Goal: Navigation & Orientation: Find specific page/section

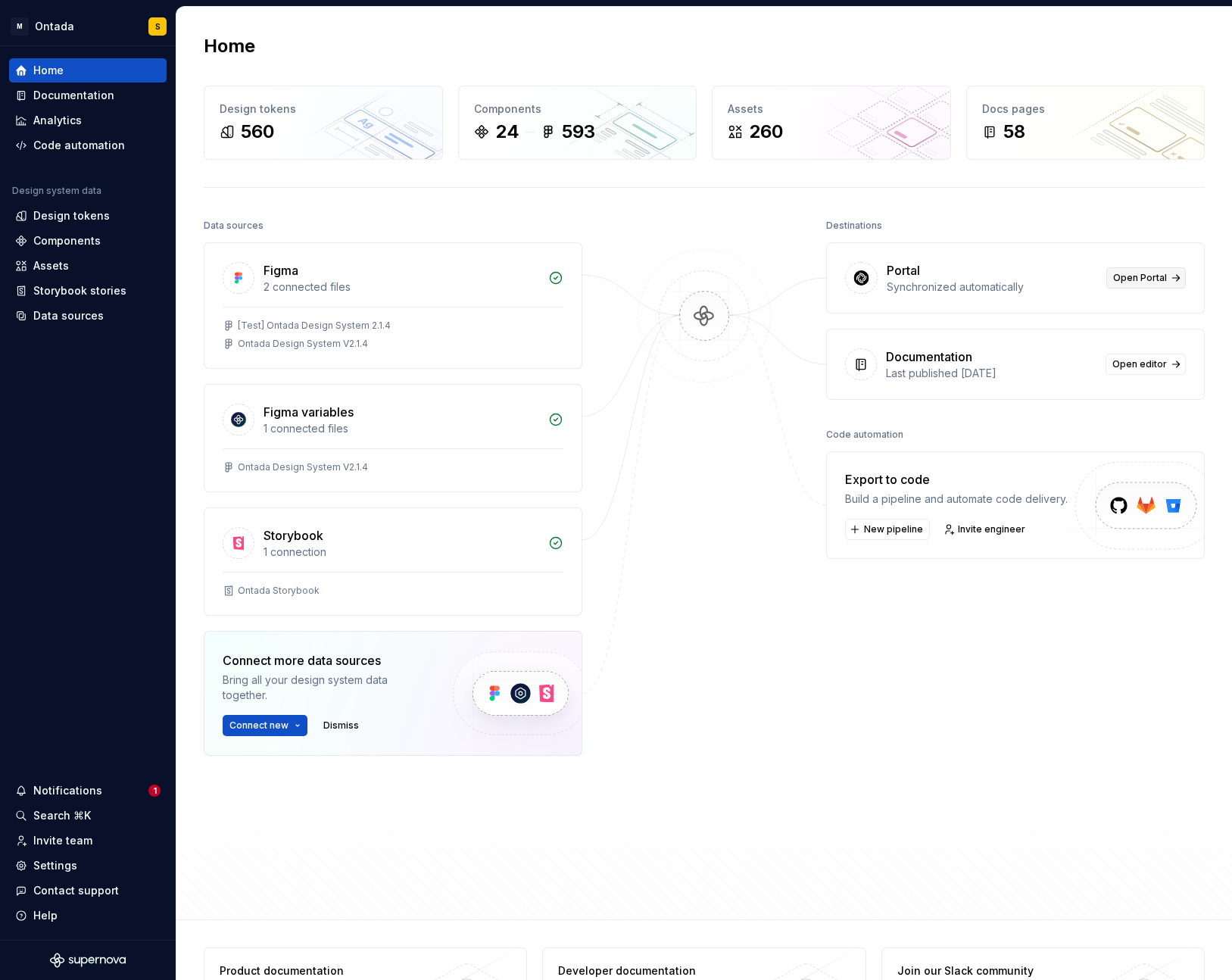
click at [887, 275] on span "Open Portal" at bounding box center [1140, 277] width 54 height 12
click at [846, 695] on div "Destinations Portal Synchronized automatically Open Portal Documentation Last p…" at bounding box center [1014, 523] width 378 height 616
click at [887, 368] on div "Last published [DATE]" at bounding box center [991, 373] width 210 height 15
click at [887, 364] on span "Open editor" at bounding box center [1139, 364] width 55 height 12
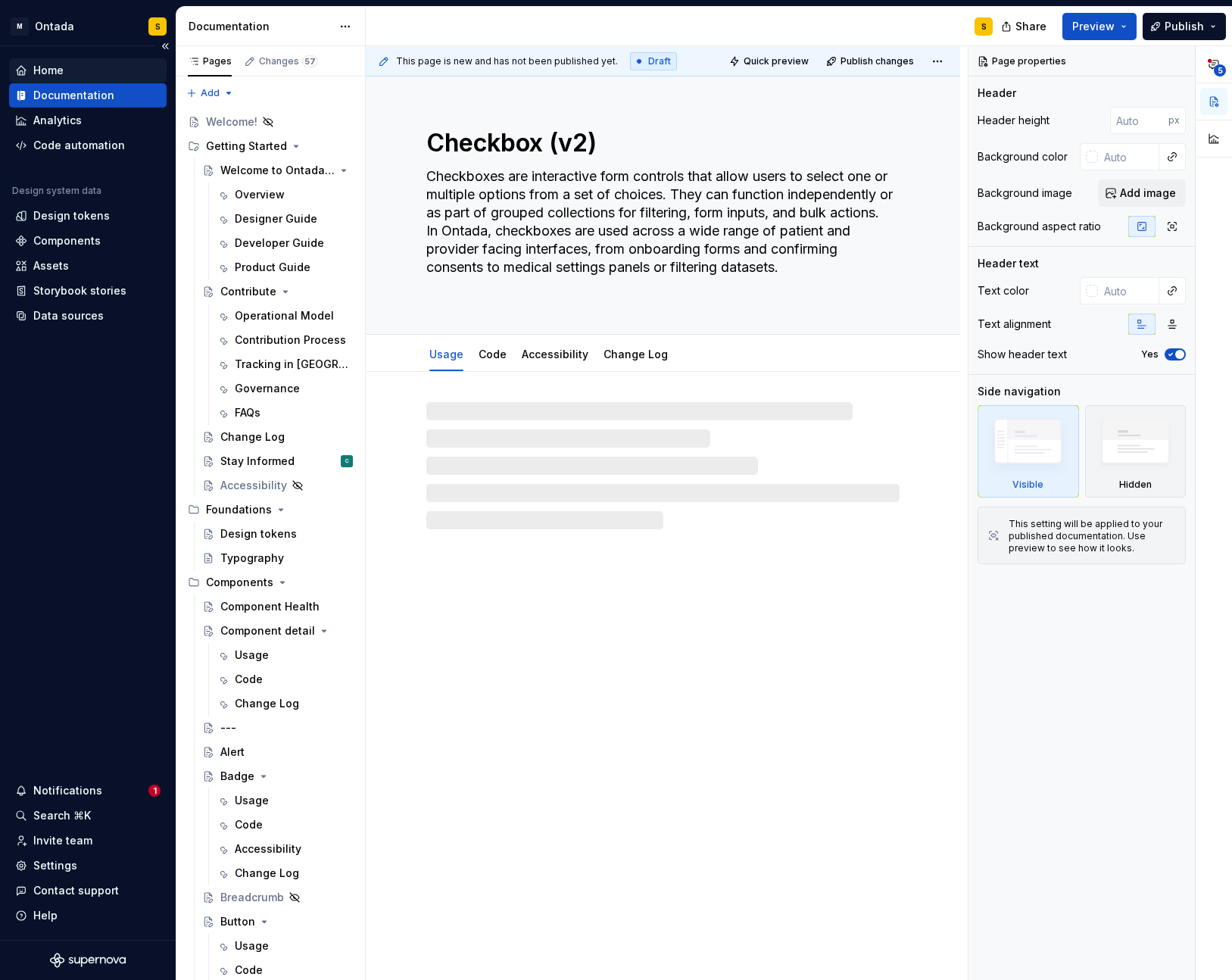
type textarea "*"
click at [46, 73] on div "Home" at bounding box center [48, 71] width 31 height 15
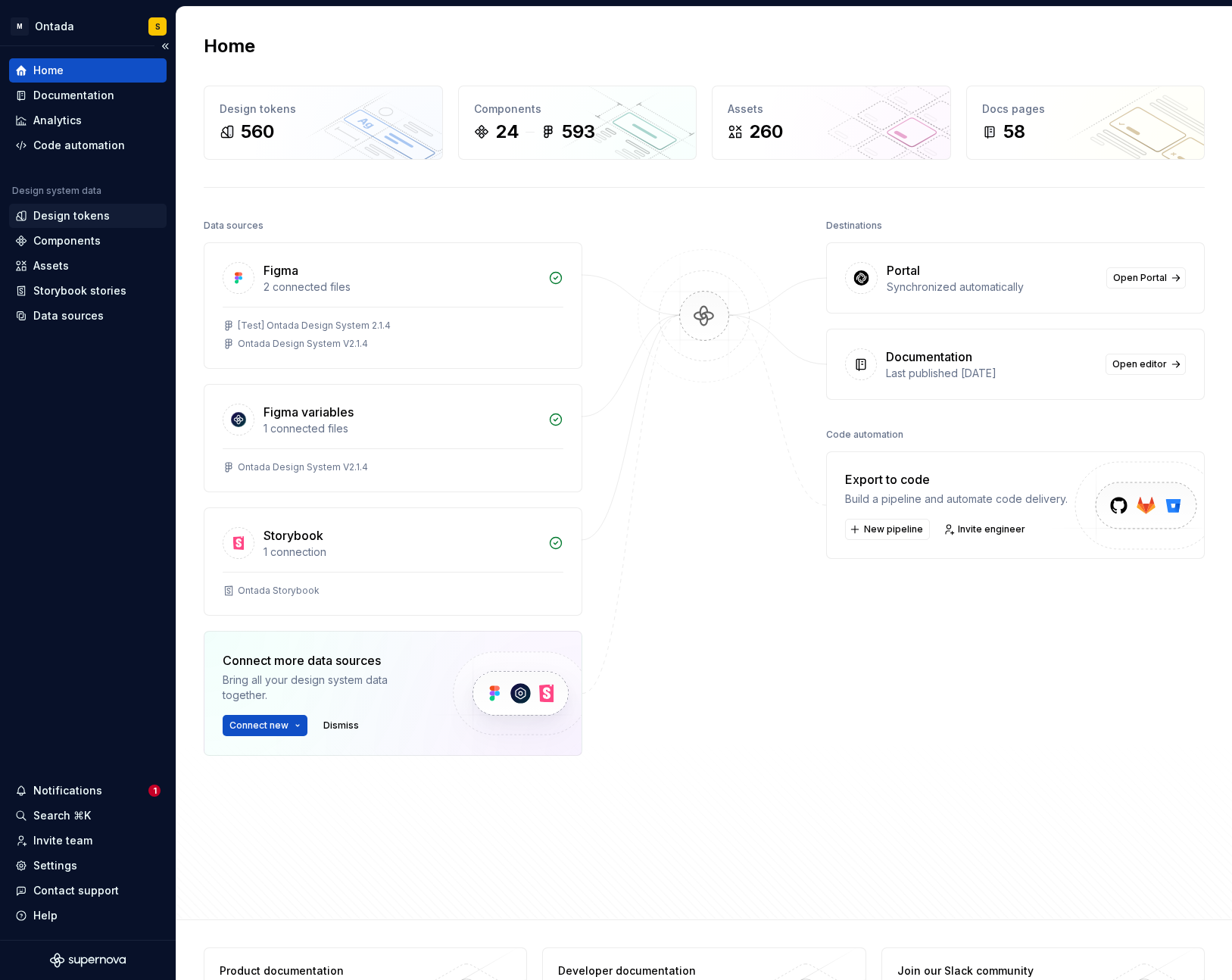
click at [75, 219] on div "Design tokens" at bounding box center [72, 216] width 76 height 15
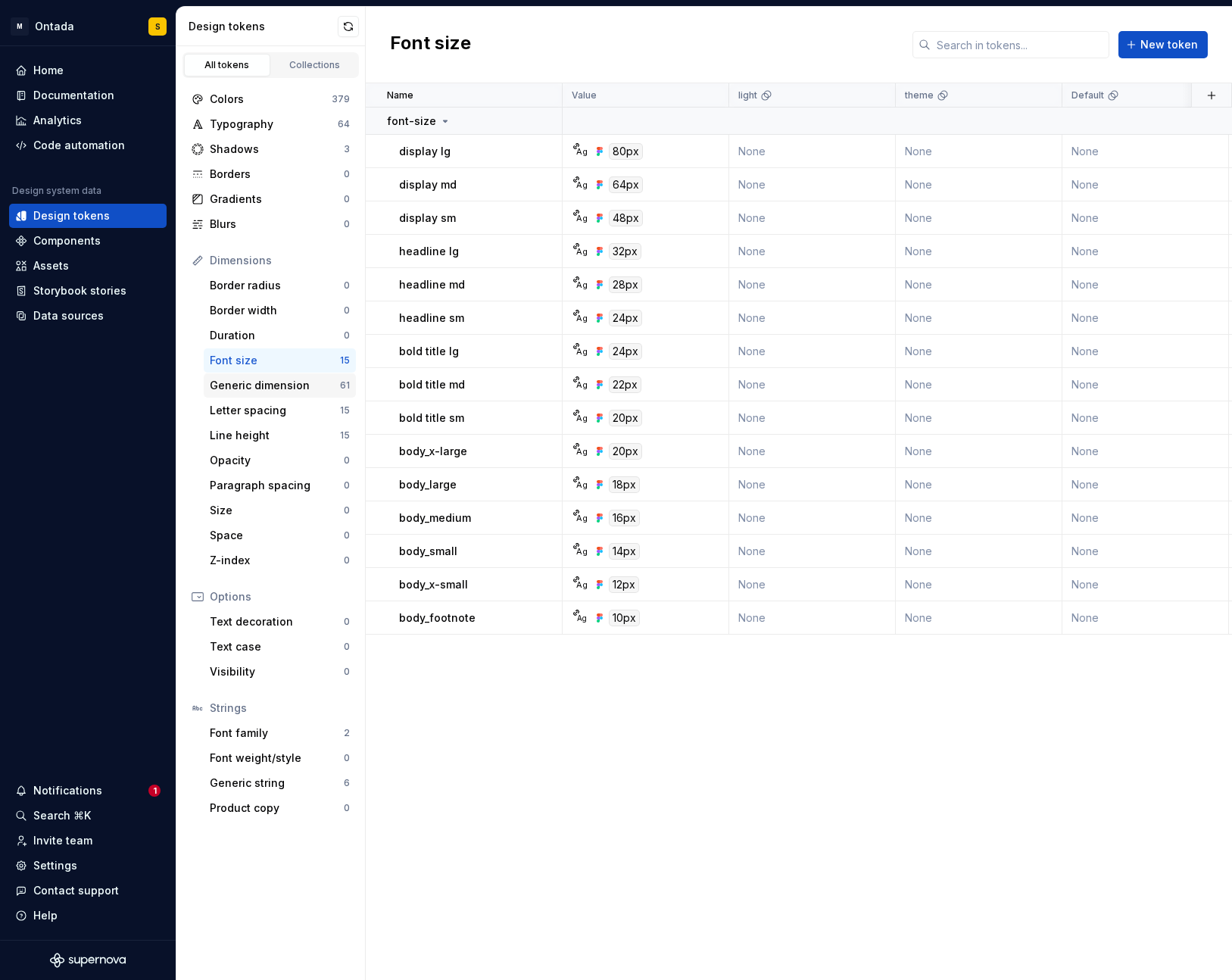
click at [268, 390] on div "Generic dimension" at bounding box center [275, 385] width 130 height 15
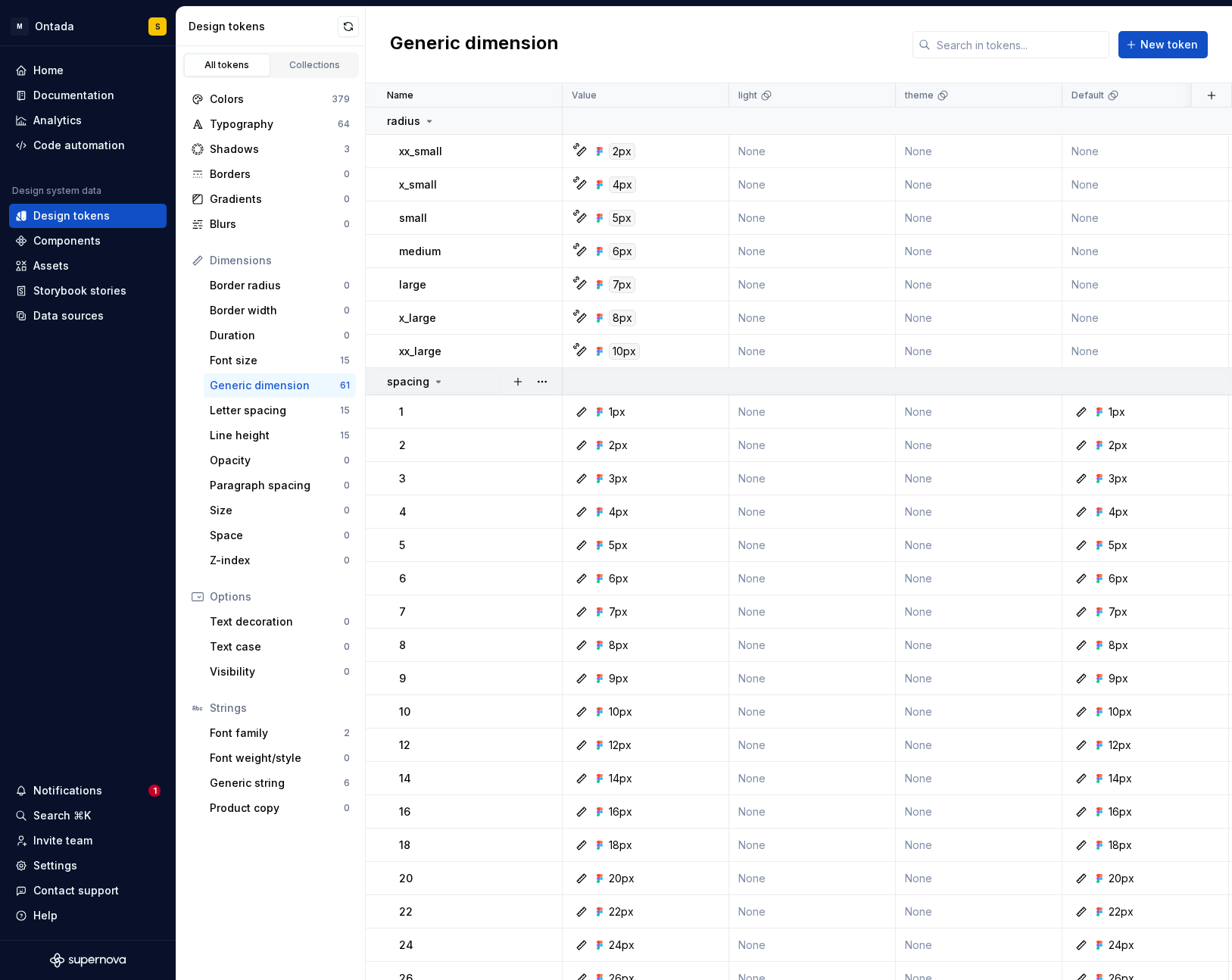
click at [439, 377] on icon at bounding box center [438, 381] width 12 height 12
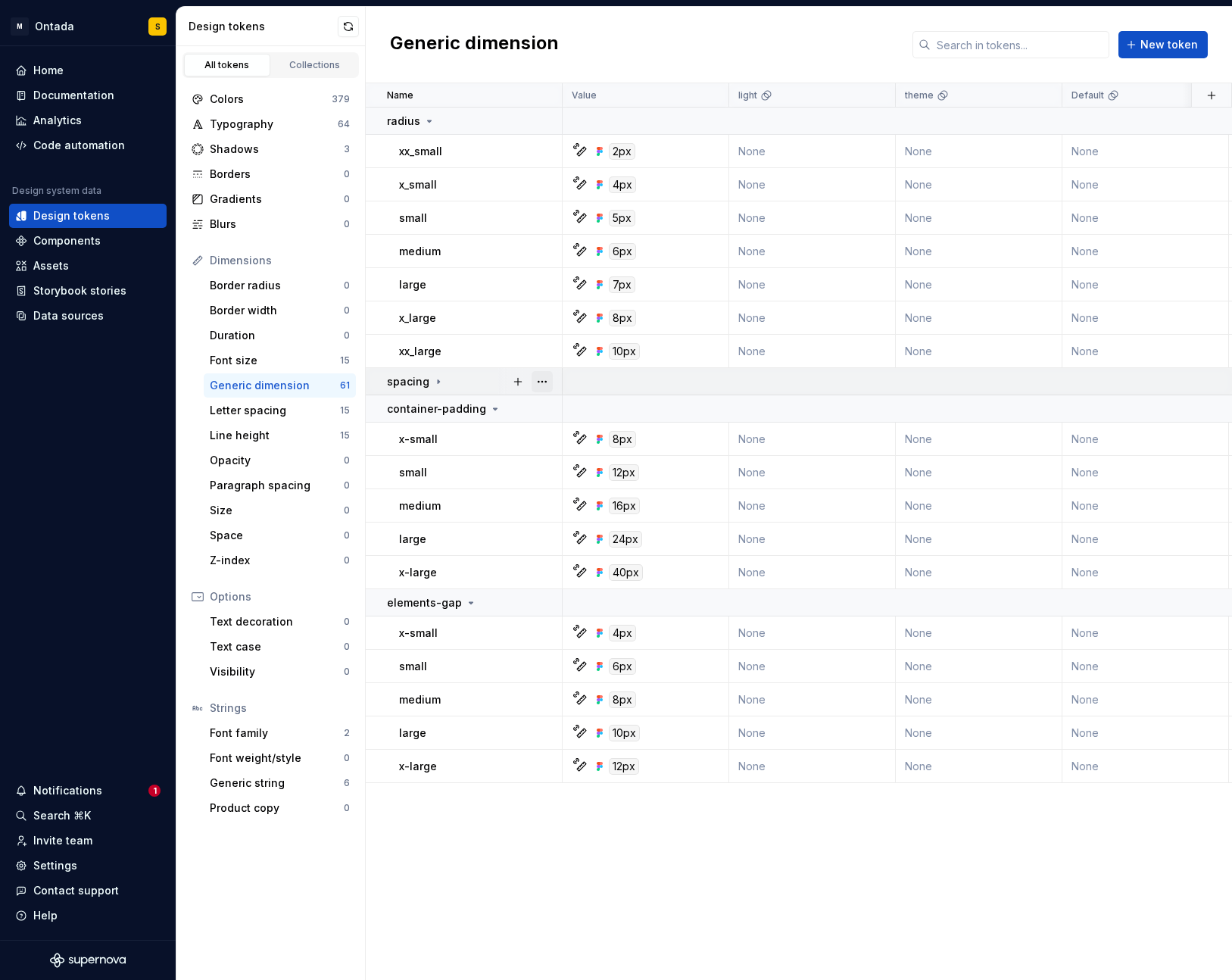
click at [548, 381] on button "button" at bounding box center [542, 381] width 21 height 21
click at [437, 377] on html "M Ontada S Home Documentation Analytics Code automation Design system data Desi…" at bounding box center [616, 490] width 1232 height 980
click at [434, 383] on icon at bounding box center [438, 381] width 12 height 12
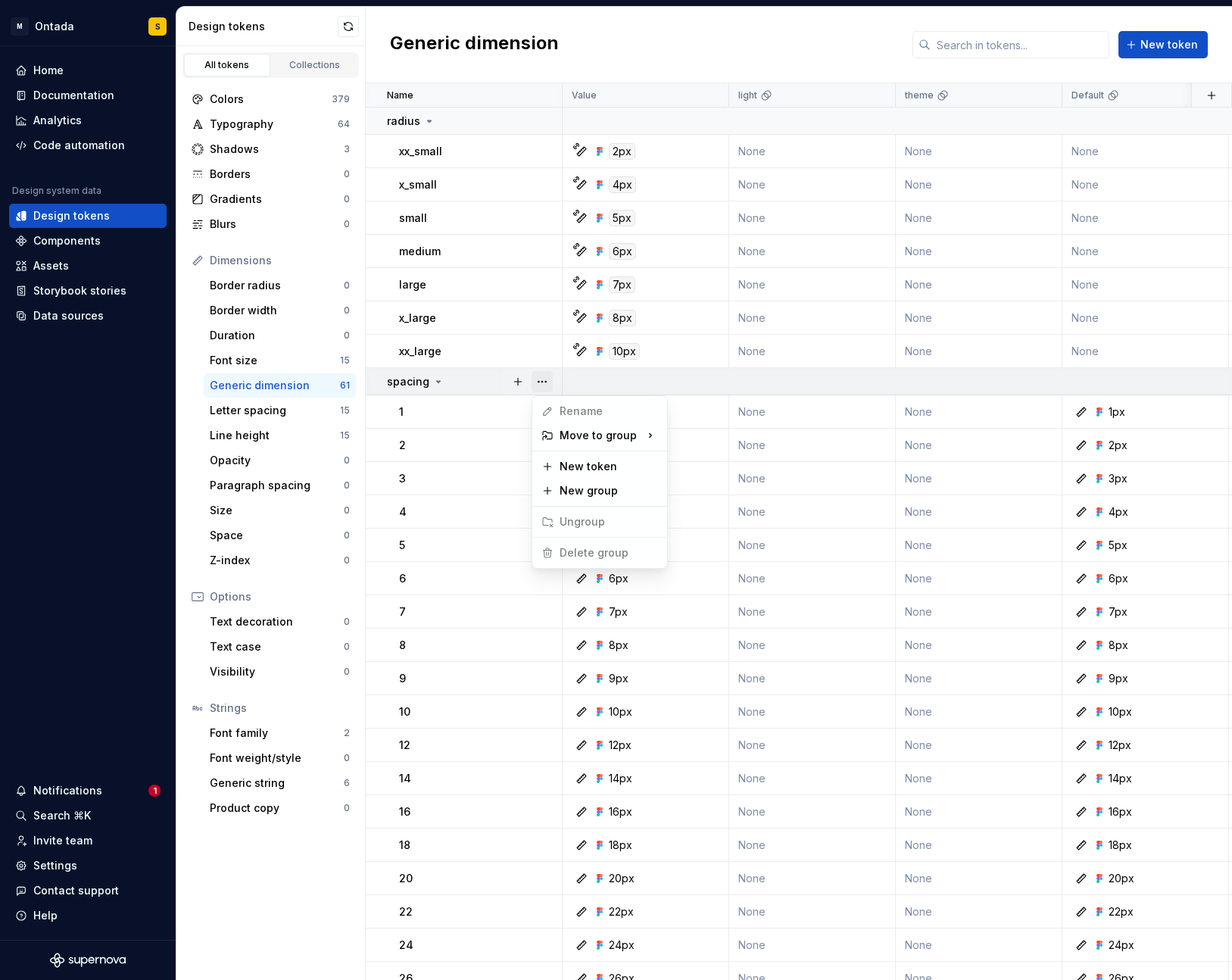
click at [542, 383] on button "button" at bounding box center [542, 381] width 21 height 21
click at [470, 382] on html "M Ontada S Home Documentation Analytics Code automation Design system data Desi…" at bounding box center [616, 490] width 1232 height 980
click at [432, 383] on icon at bounding box center [438, 381] width 12 height 12
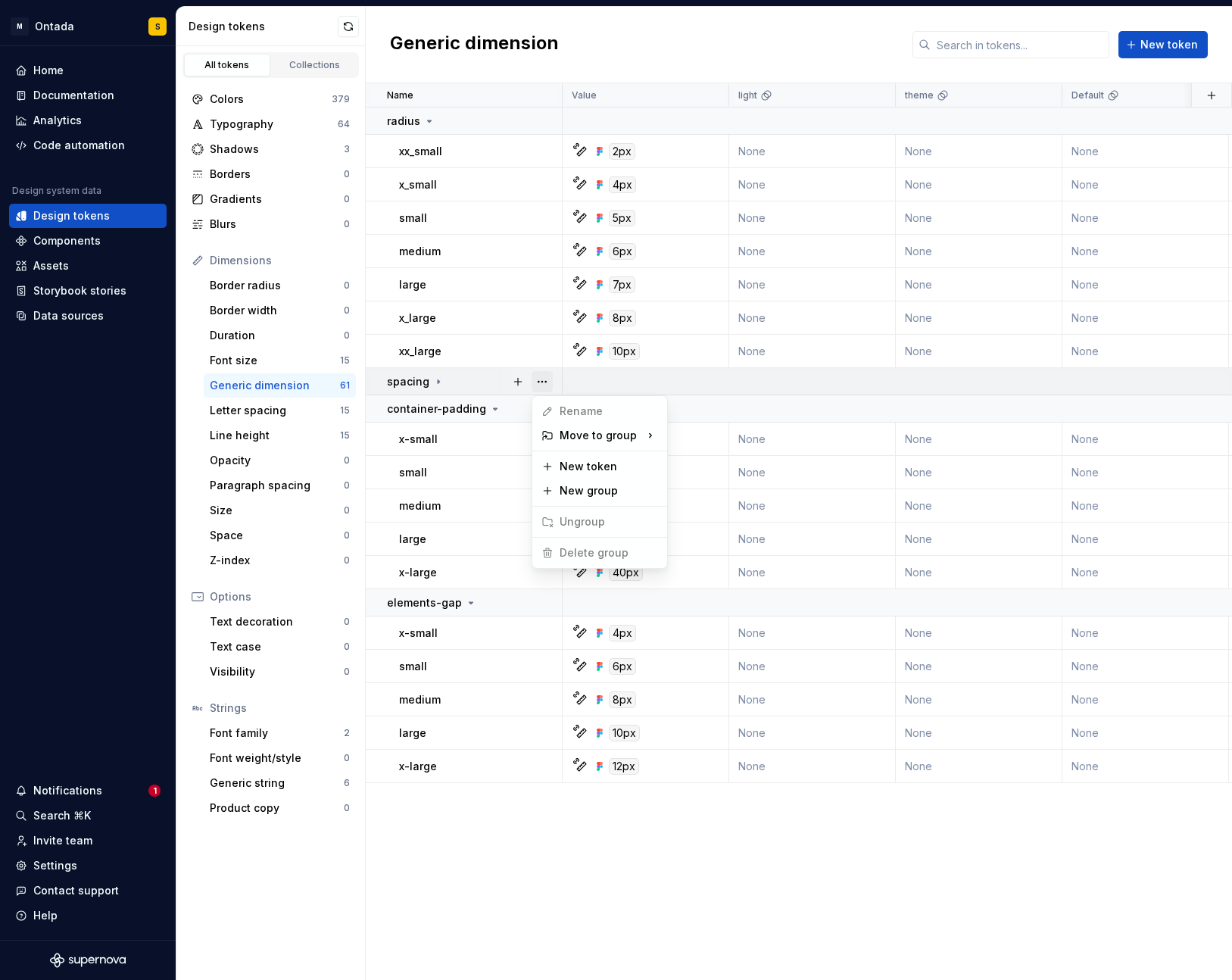
click at [541, 385] on button "button" at bounding box center [542, 381] width 21 height 21
click at [75, 267] on html "M Ontada S Home Documentation Analytics Code automation Design system data Desi…" at bounding box center [616, 490] width 1232 height 980
click at [70, 265] on div "Assets" at bounding box center [87, 266] width 145 height 15
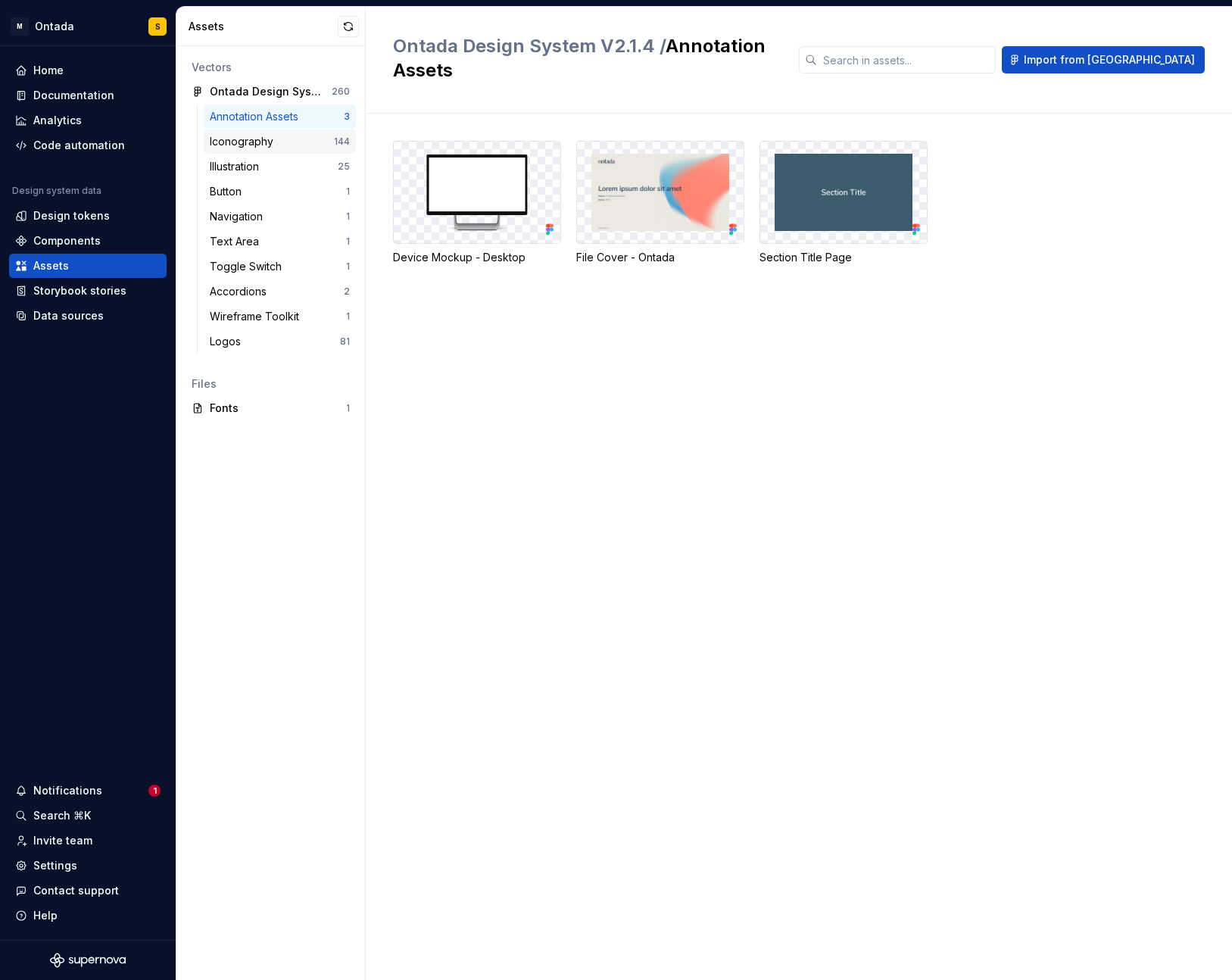
click at [260, 143] on div "Iconography" at bounding box center [245, 141] width 70 height 15
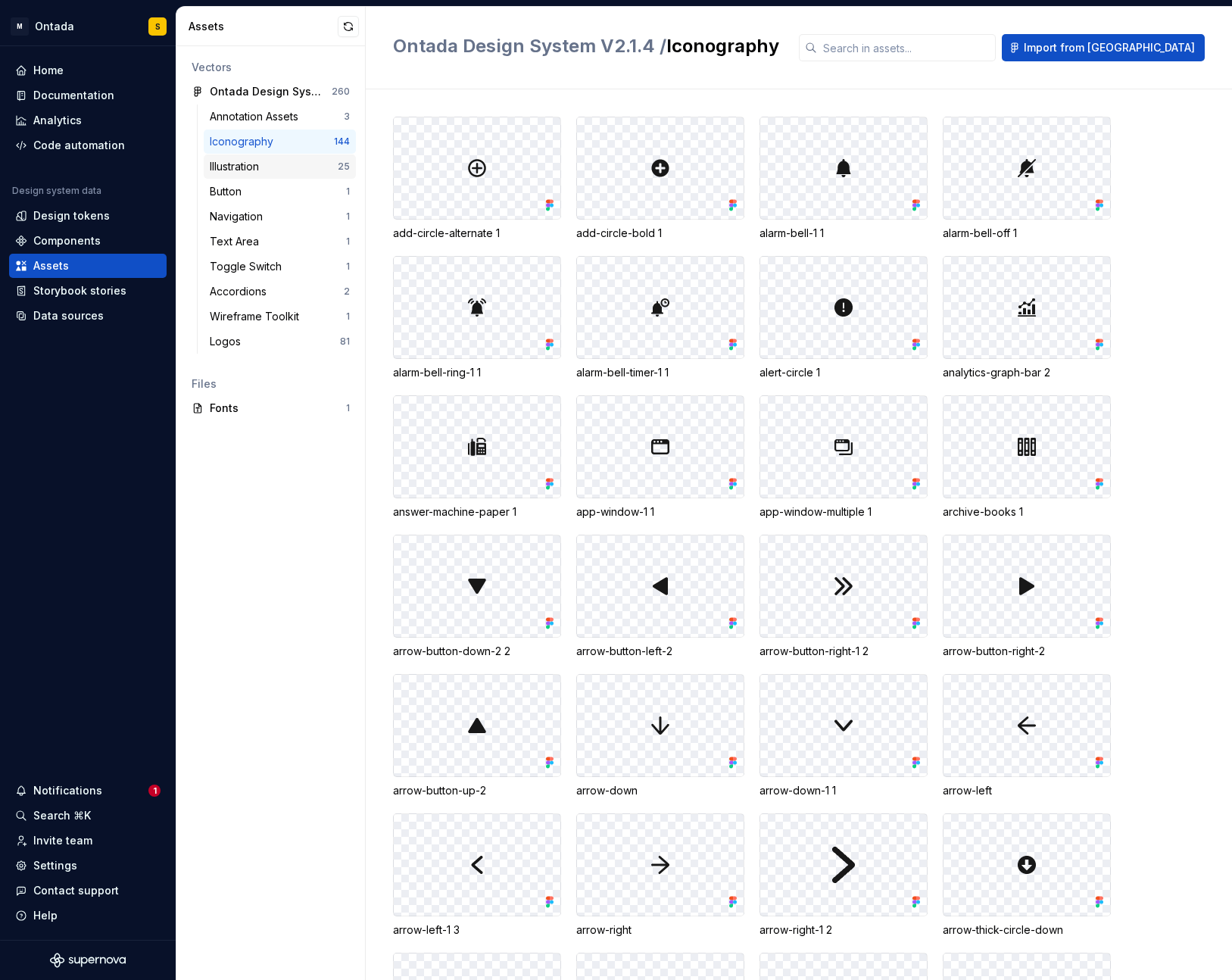
click at [253, 165] on div "Illustration" at bounding box center [237, 166] width 55 height 15
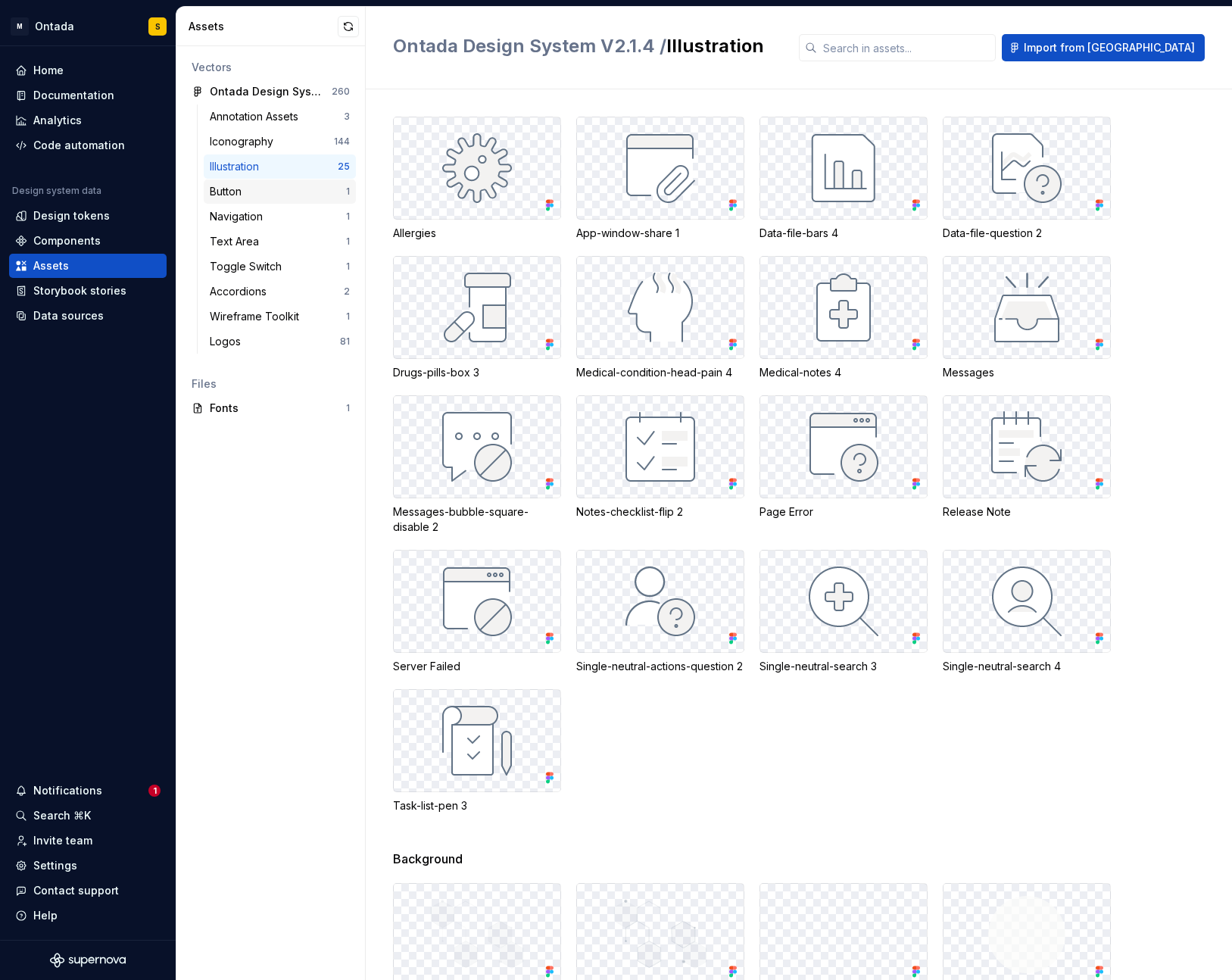
click at [243, 190] on div "Button" at bounding box center [229, 192] width 38 height 15
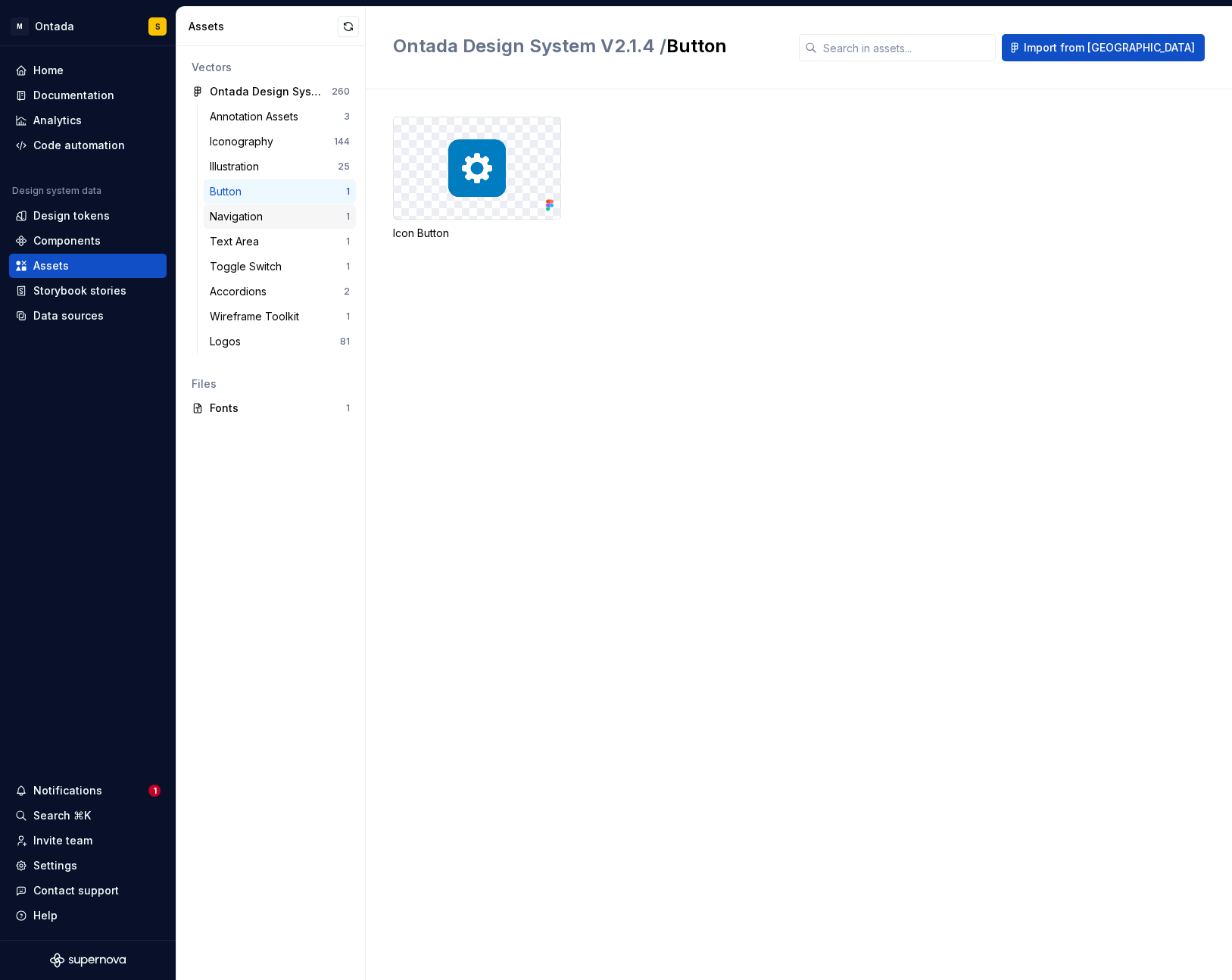
click at [246, 209] on div "Navigation" at bounding box center [240, 217] width 60 height 15
click at [508, 185] on div at bounding box center [476, 167] width 166 height 101
click at [88, 298] on div "Storybook stories" at bounding box center [87, 291] width 157 height 24
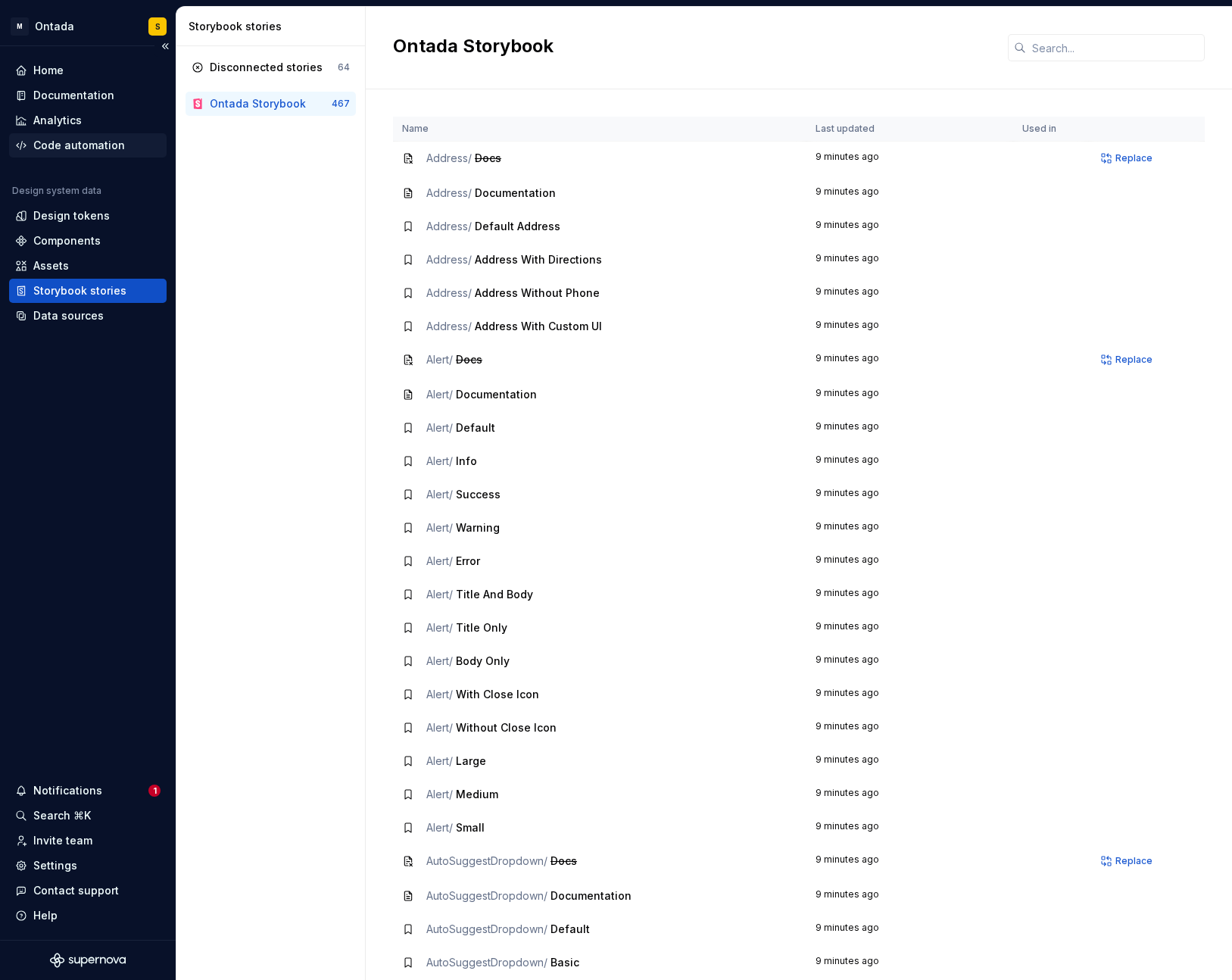
click at [96, 149] on div "Code automation" at bounding box center [79, 145] width 92 height 15
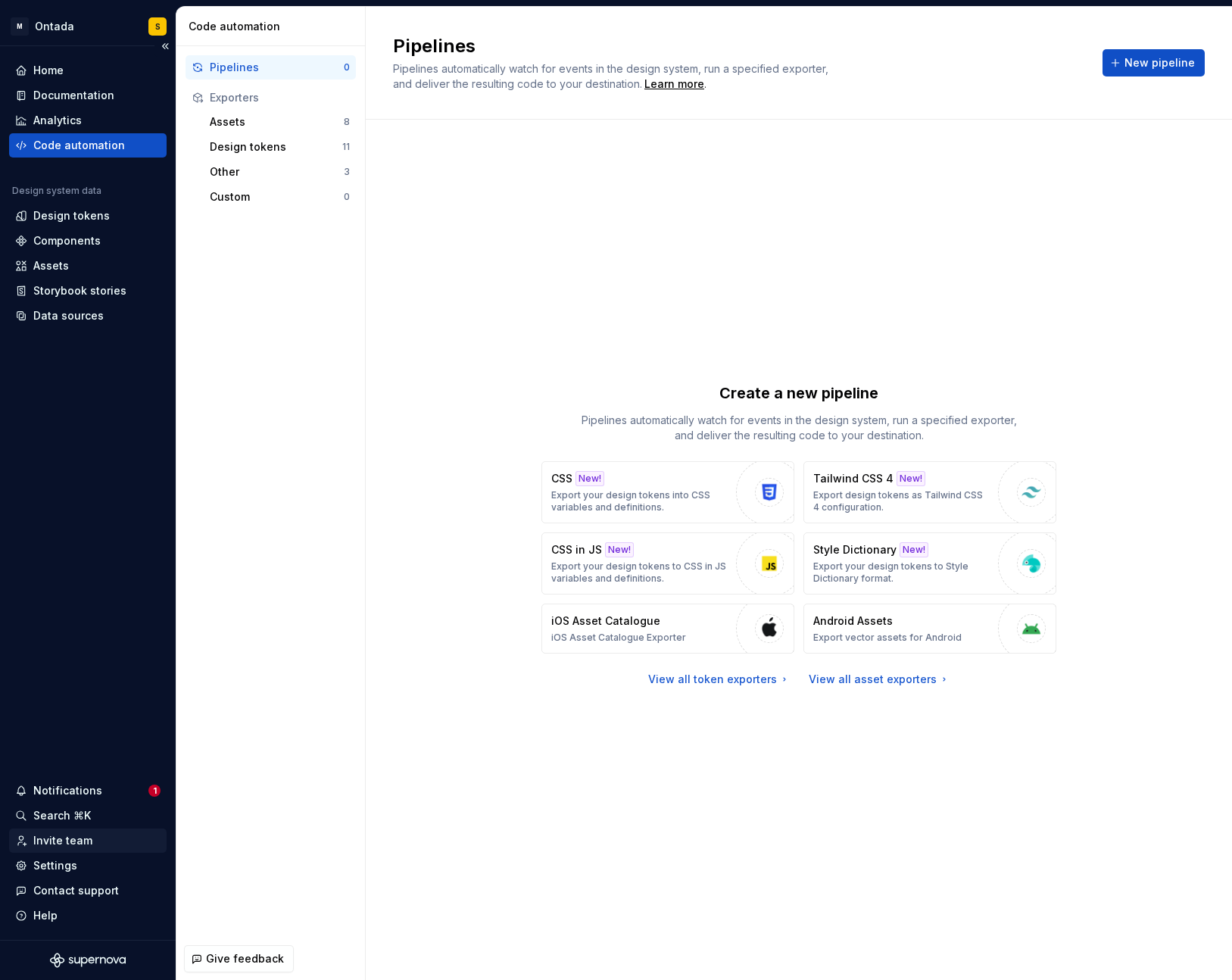
click at [90, 834] on div "Invite team" at bounding box center [87, 841] width 145 height 15
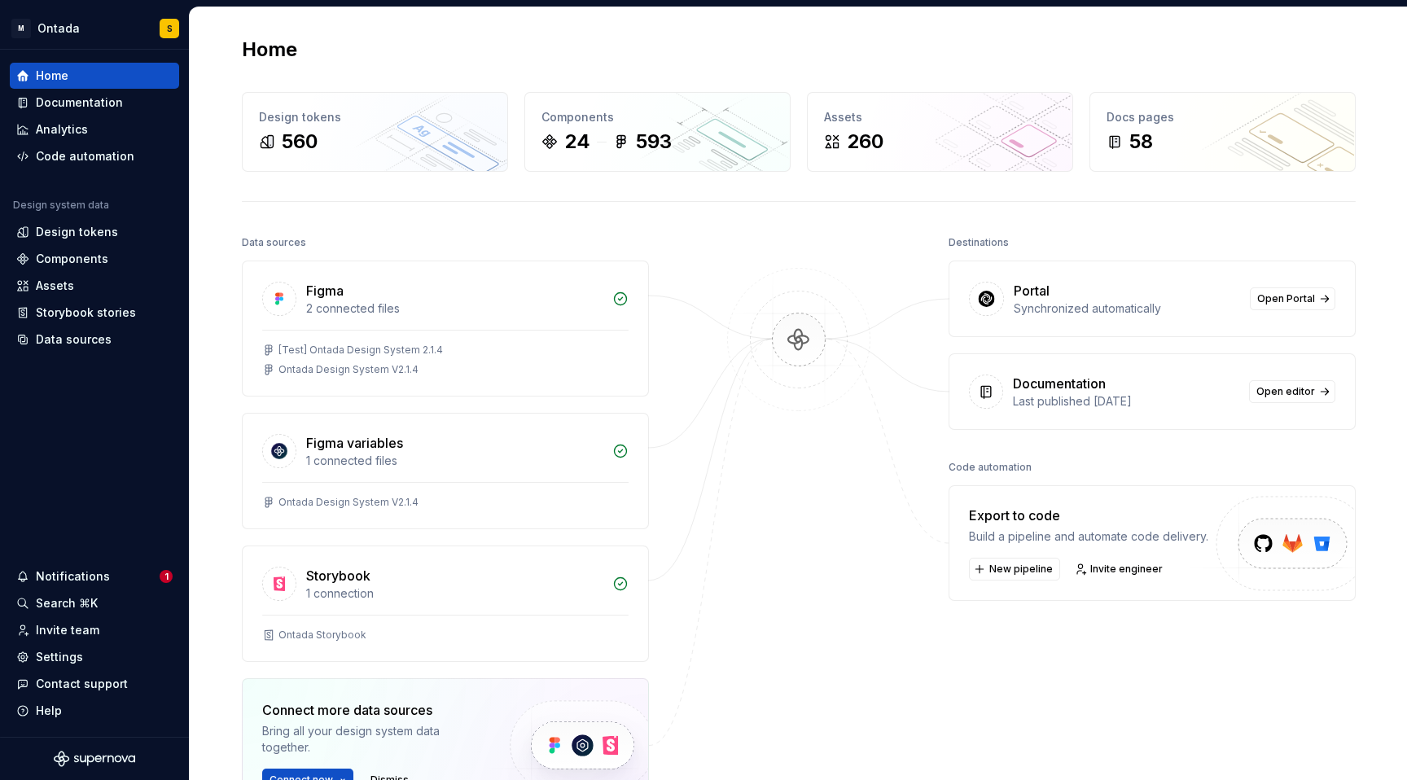
click at [800, 621] on div at bounding box center [798, 562] width 163 height 663
click at [1282, 304] on span "Open Portal" at bounding box center [1286, 298] width 58 height 13
click at [92, 104] on div "Documentation" at bounding box center [79, 102] width 87 height 16
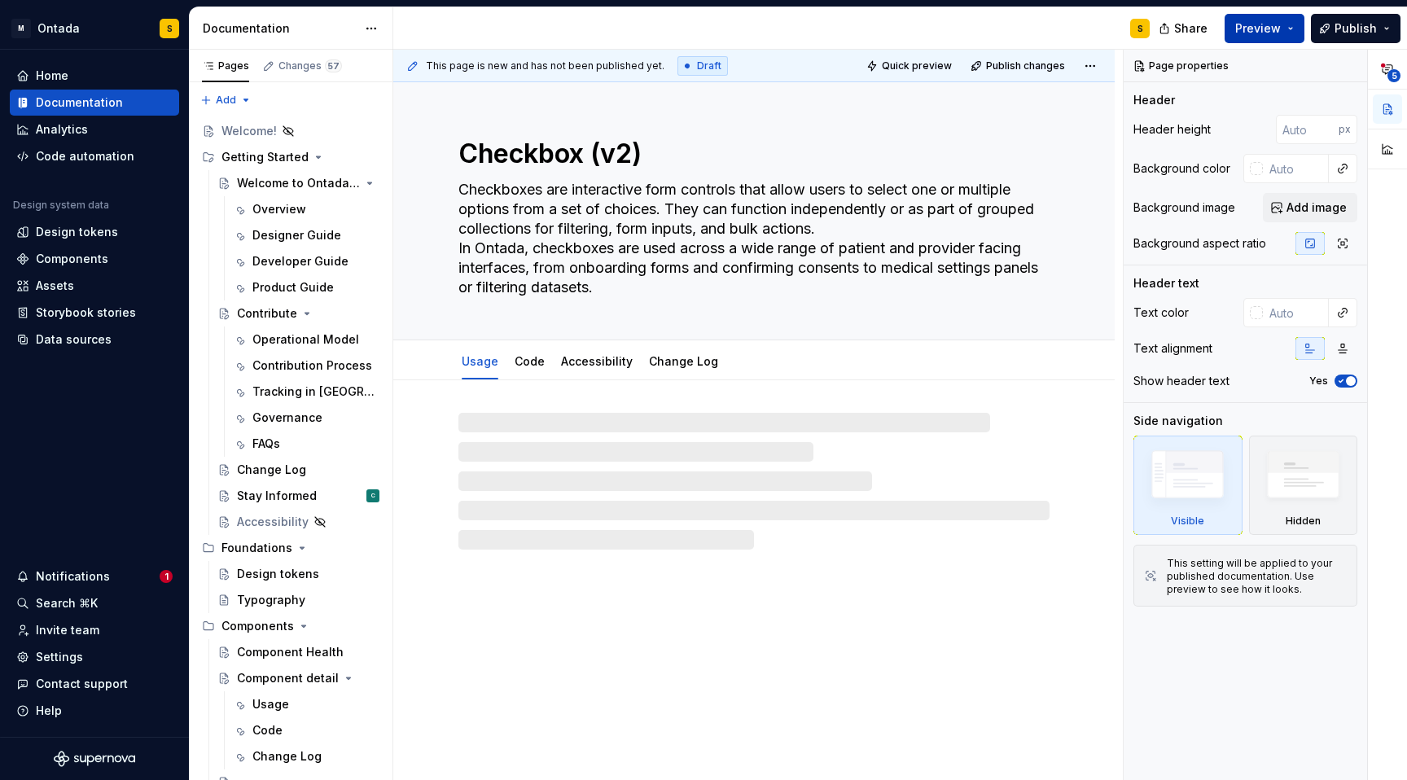
click at [1293, 22] on button "Preview" at bounding box center [1265, 28] width 80 height 29
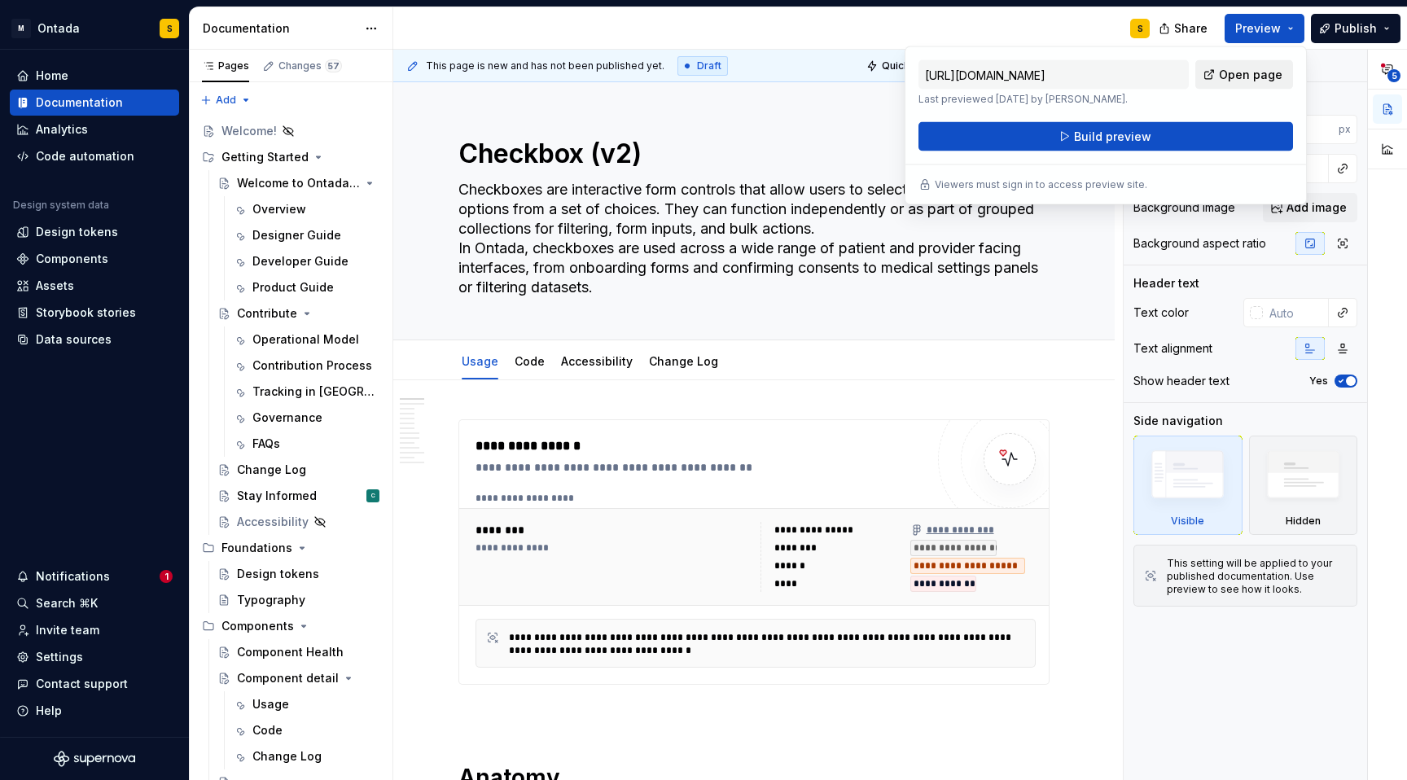
click at [1258, 72] on span "Open page" at bounding box center [1251, 75] width 64 height 16
type textarea "*"
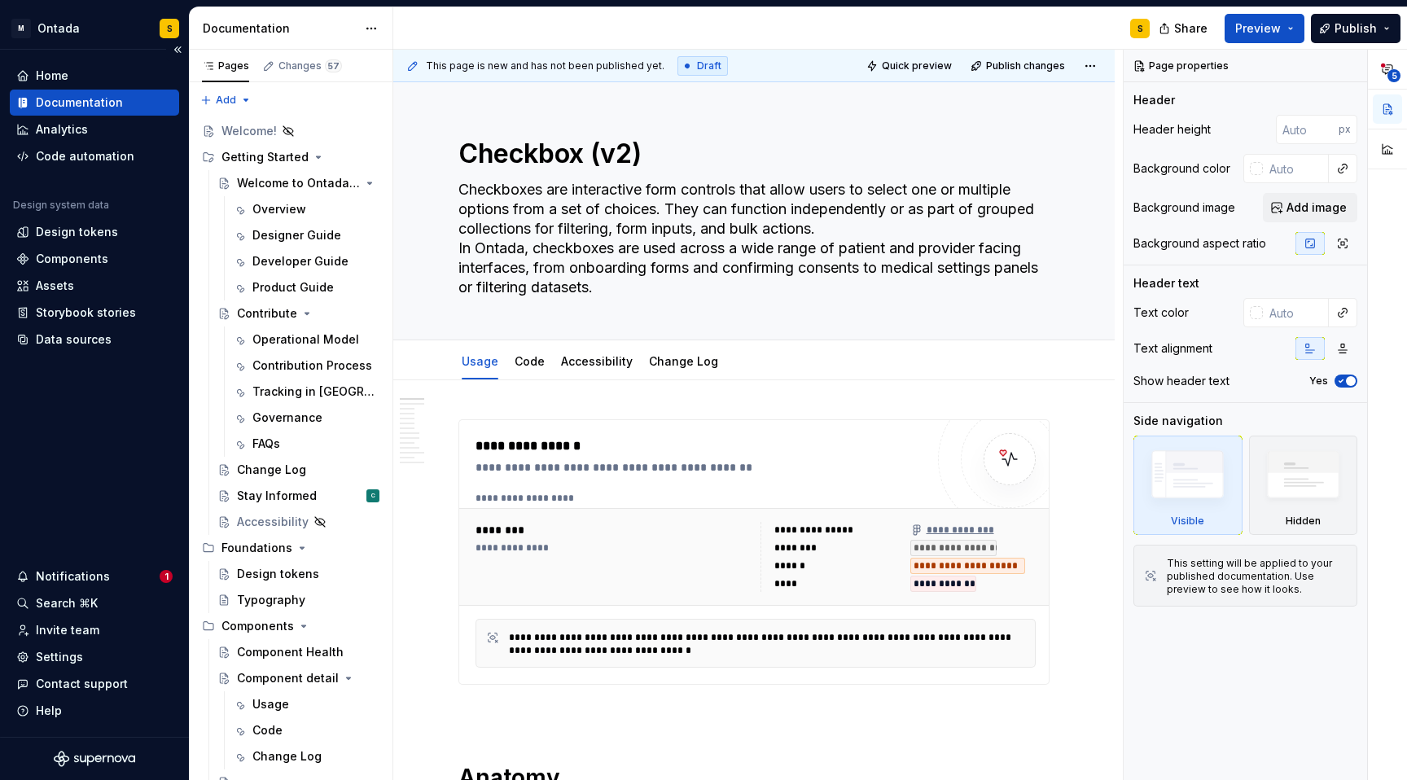
click at [98, 488] on div "Home Documentation Analytics Code automation Design system data Design tokens C…" at bounding box center [94, 393] width 189 height 687
click at [62, 654] on div "Settings" at bounding box center [59, 657] width 47 height 16
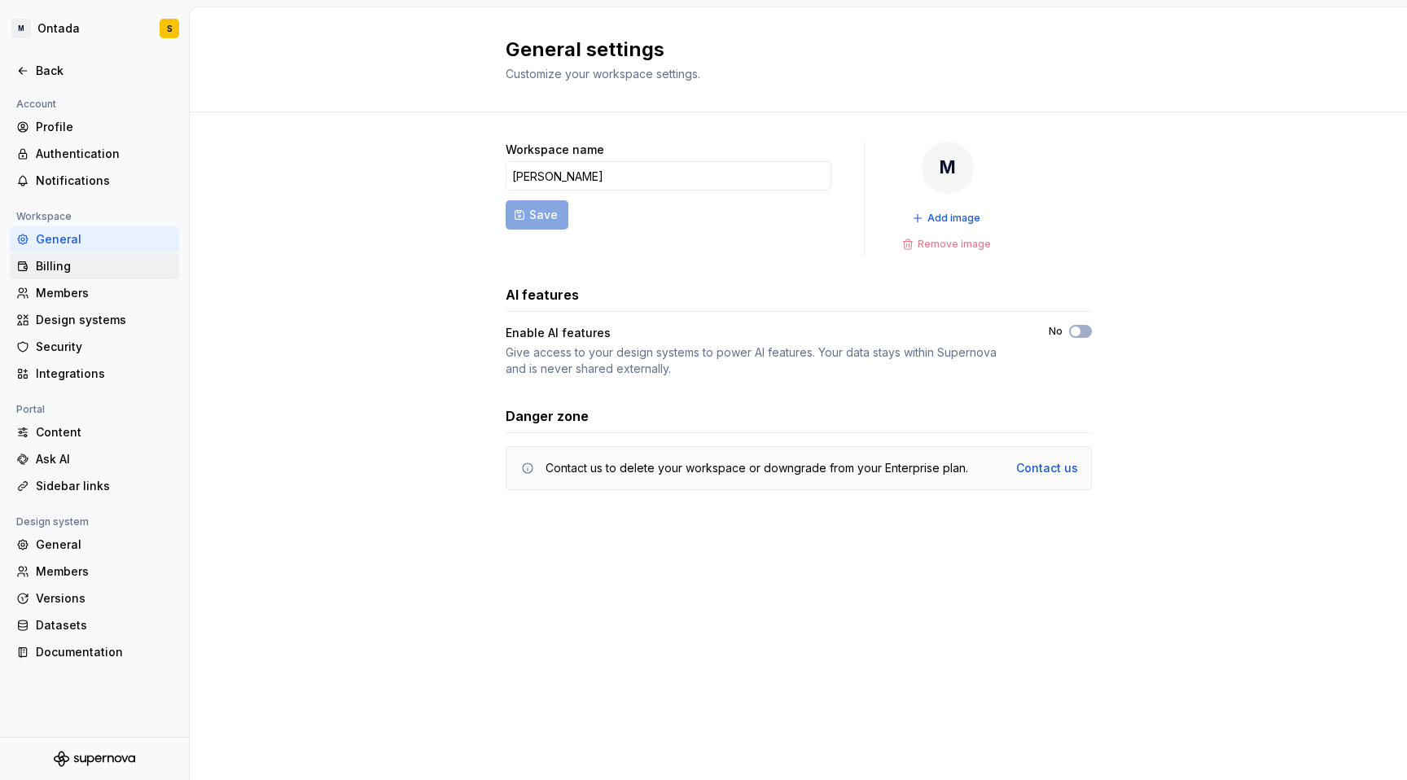
click at [67, 266] on div "Billing" at bounding box center [104, 266] width 137 height 16
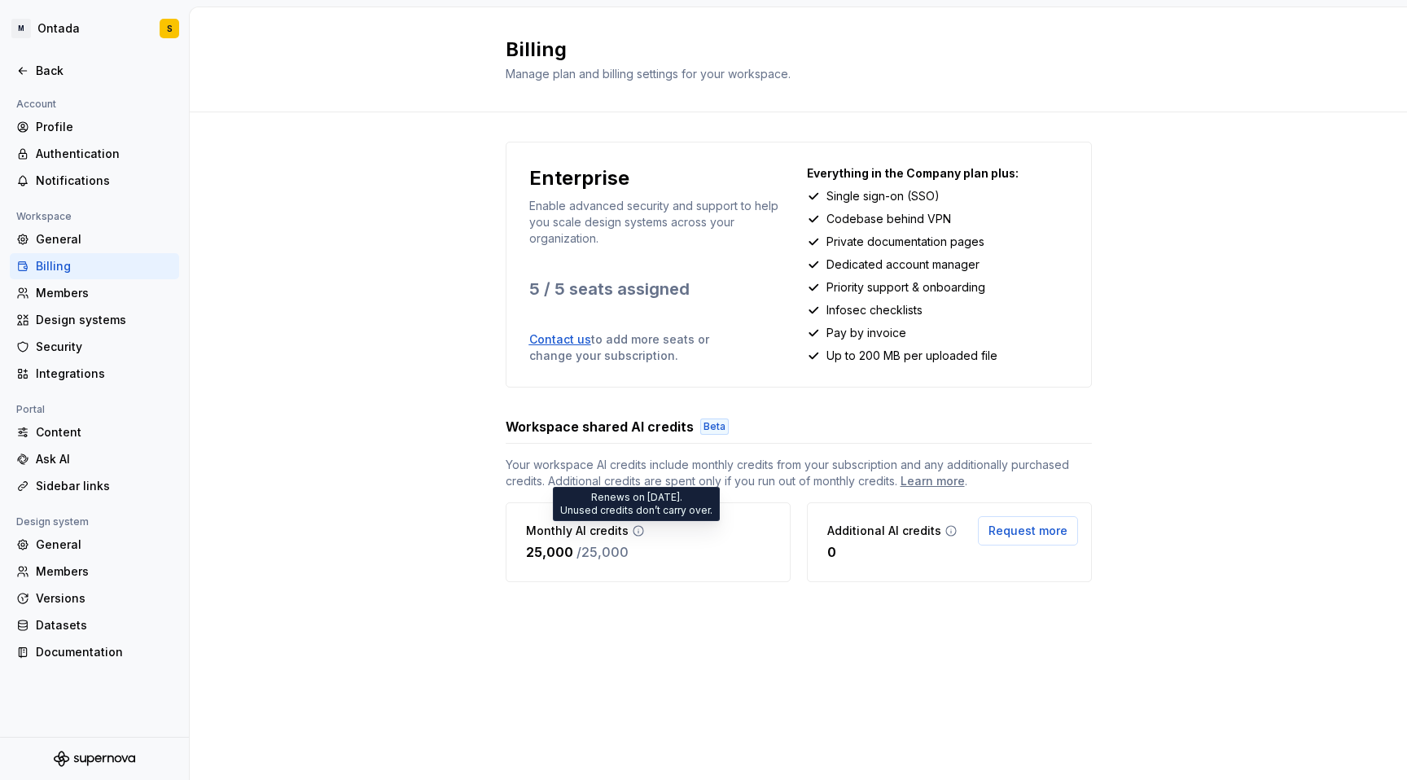
click at [638, 536] on icon at bounding box center [638, 530] width 13 height 13
click at [942, 483] on div "Learn more" at bounding box center [933, 481] width 64 height 16
